Goal: Transaction & Acquisition: Purchase product/service

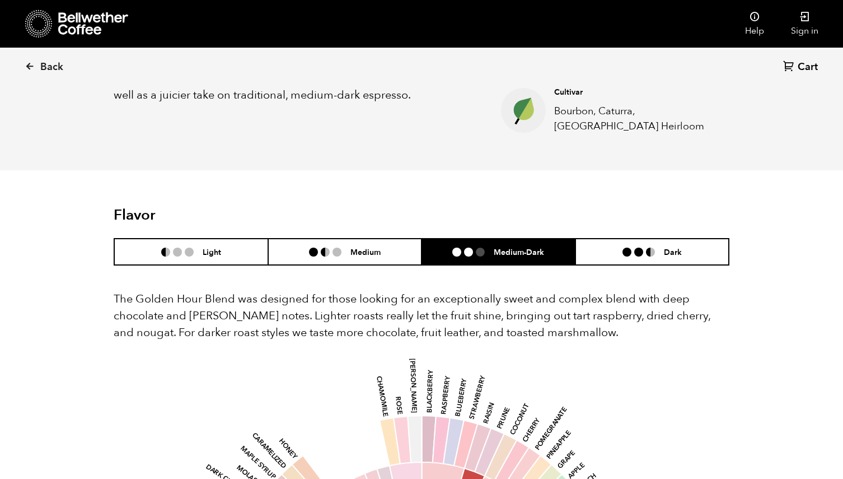
scroll to position [526, 0]
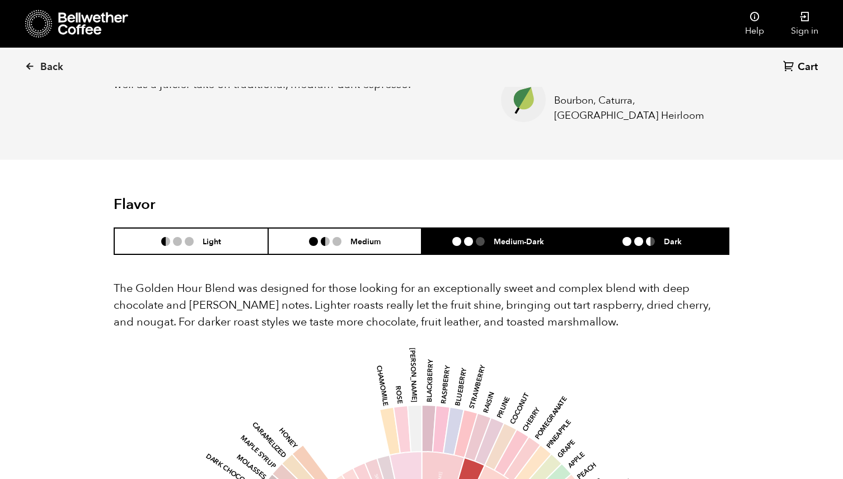
click at [673, 235] on li "Dark" at bounding box center [653, 241] width 154 height 26
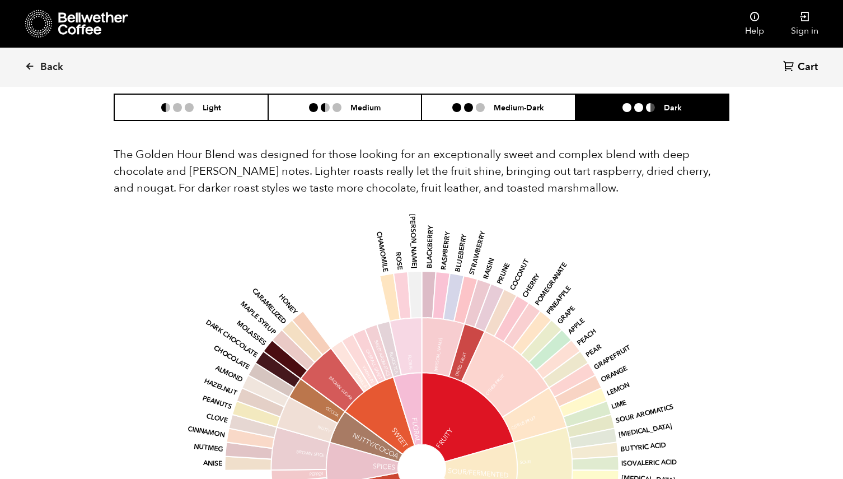
scroll to position [656, 0]
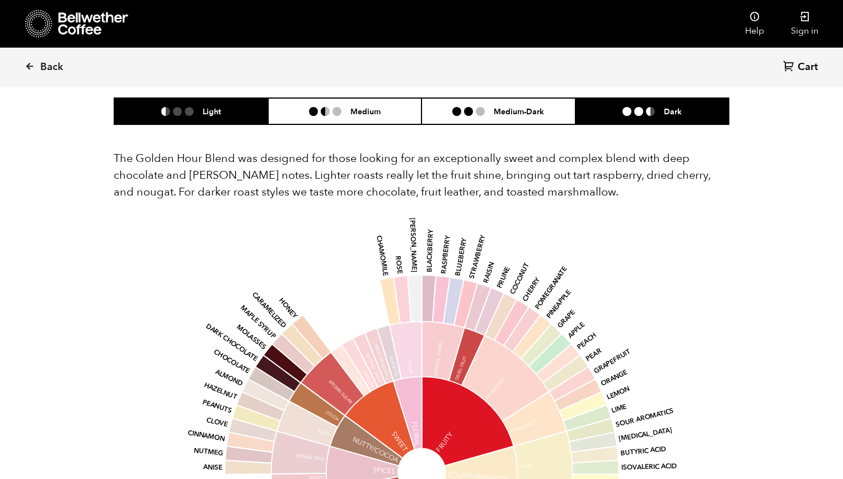
click at [206, 107] on h6 "Light" at bounding box center [212, 111] width 18 height 10
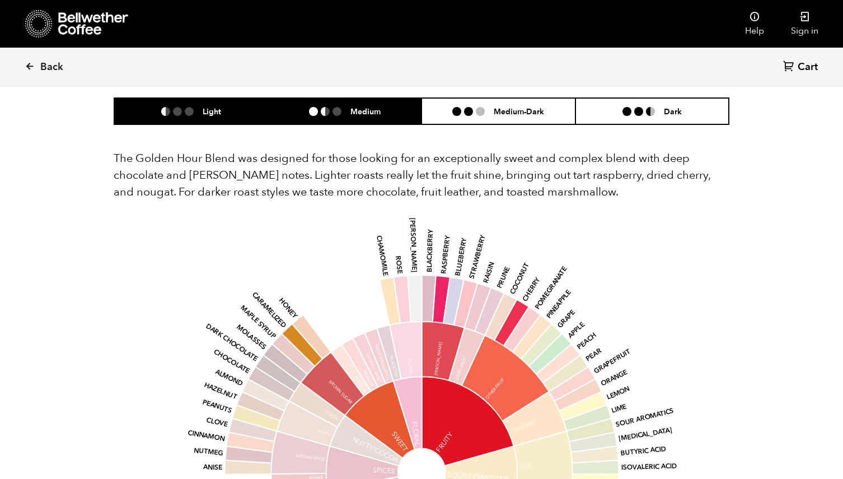
click at [343, 107] on ul at bounding box center [329, 111] width 41 height 9
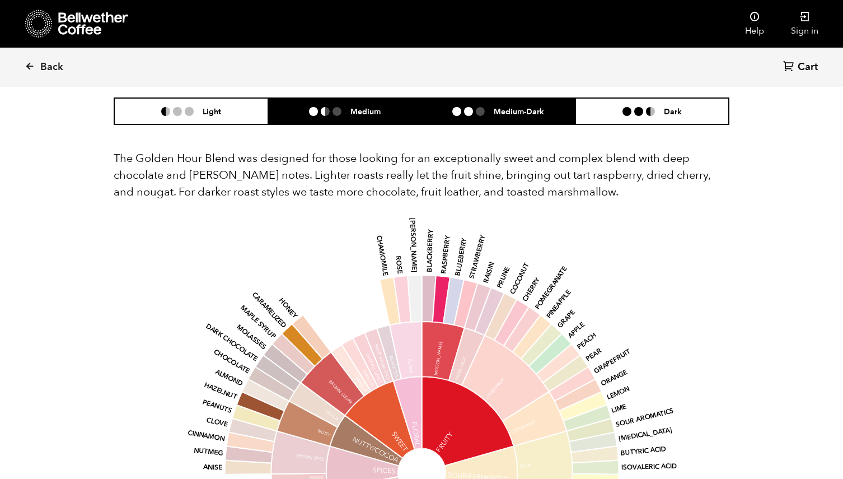
click at [523, 115] on h6 "Medium-Dark" at bounding box center [519, 111] width 50 height 10
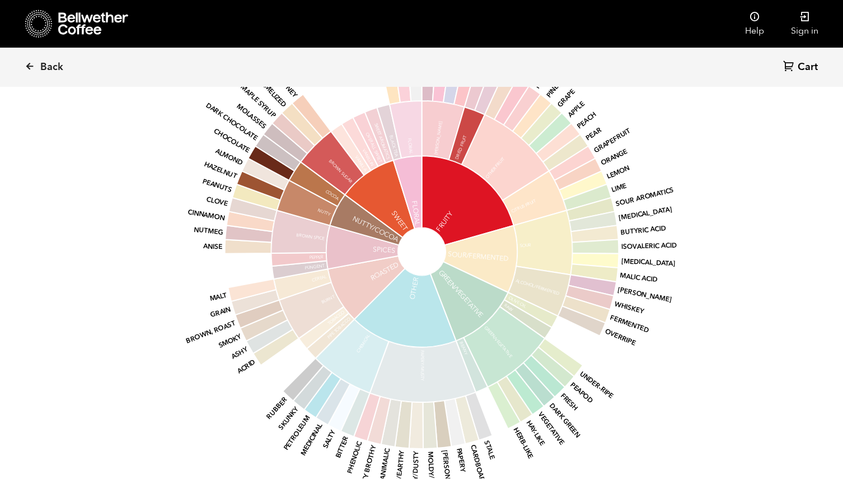
scroll to position [881, 0]
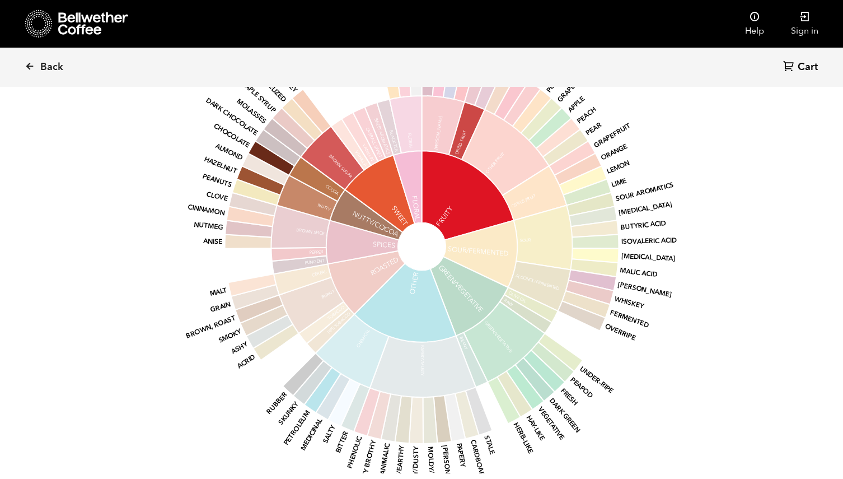
click at [411, 217] on icon at bounding box center [380, 193] width 70 height 77
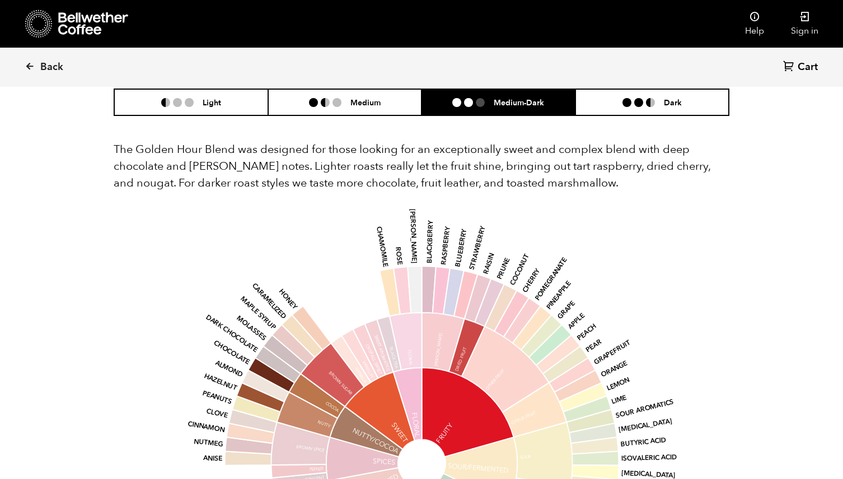
scroll to position [666, 0]
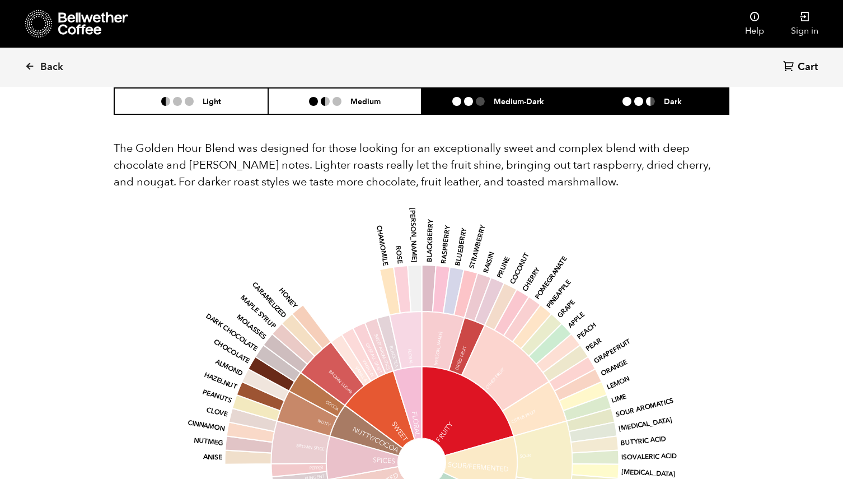
click at [687, 99] on li "Dark" at bounding box center [653, 101] width 154 height 26
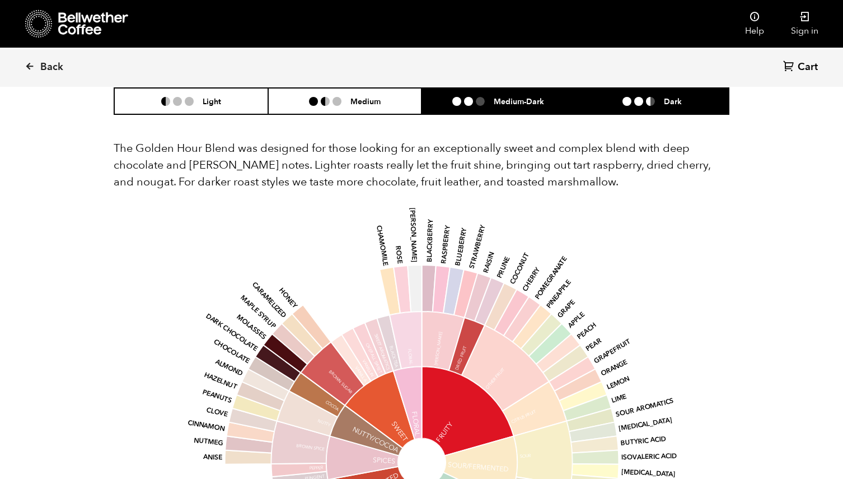
click at [553, 96] on li "Medium-Dark" at bounding box center [499, 101] width 154 height 26
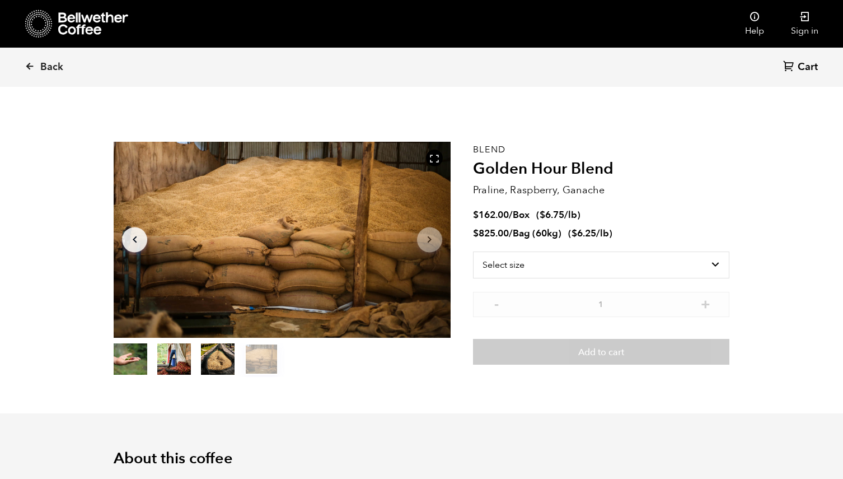
scroll to position [0, 0]
click at [46, 62] on span "Back" at bounding box center [51, 66] width 23 height 13
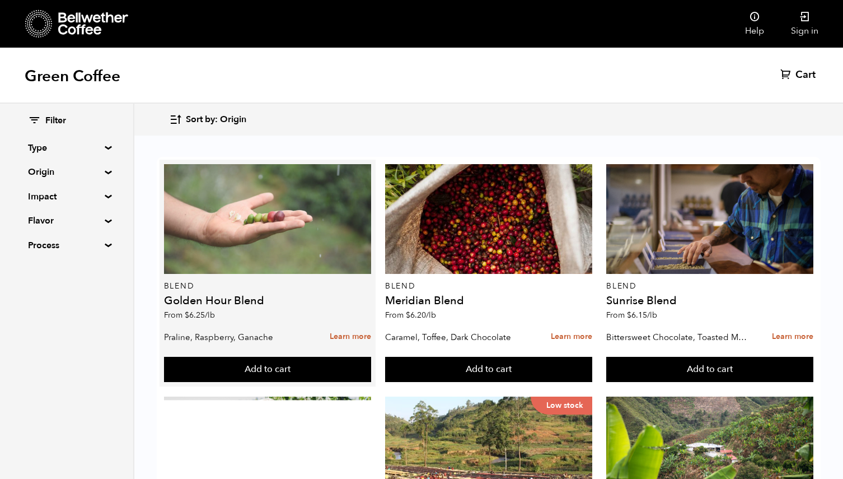
click at [258, 230] on div at bounding box center [267, 219] width 207 height 110
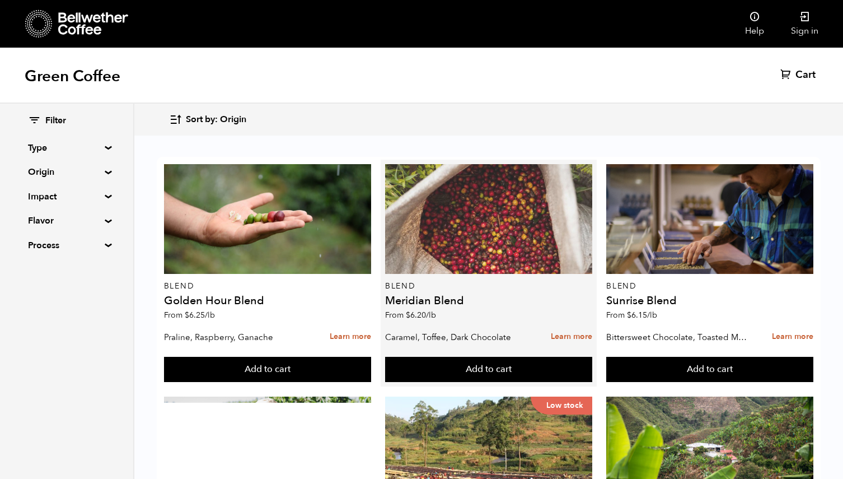
click at [483, 222] on div at bounding box center [488, 219] width 207 height 110
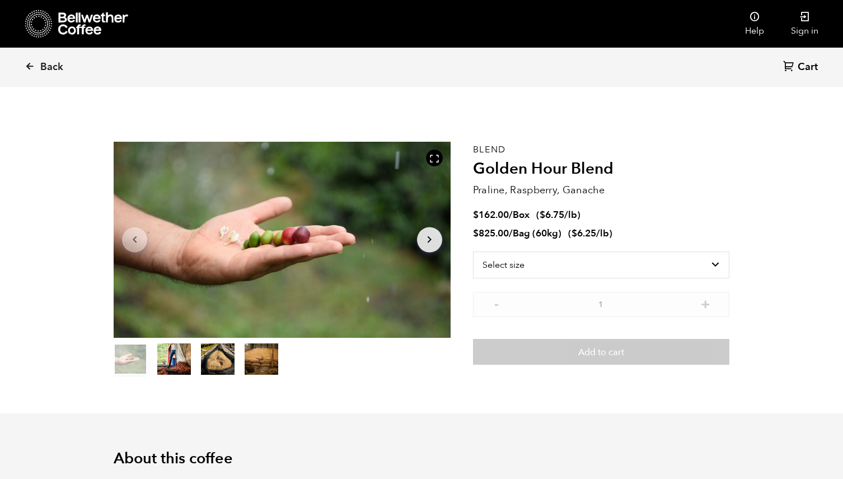
scroll to position [487, 596]
click at [715, 261] on select "Select size Bag (60kg) (132 lbs) Box (24 lbs)" at bounding box center [601, 264] width 256 height 27
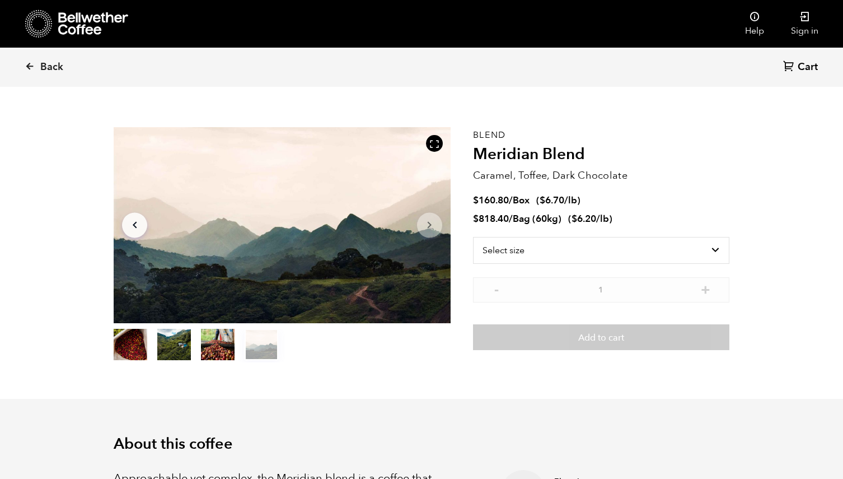
scroll to position [13, 0]
